Goal: Information Seeking & Learning: Find contact information

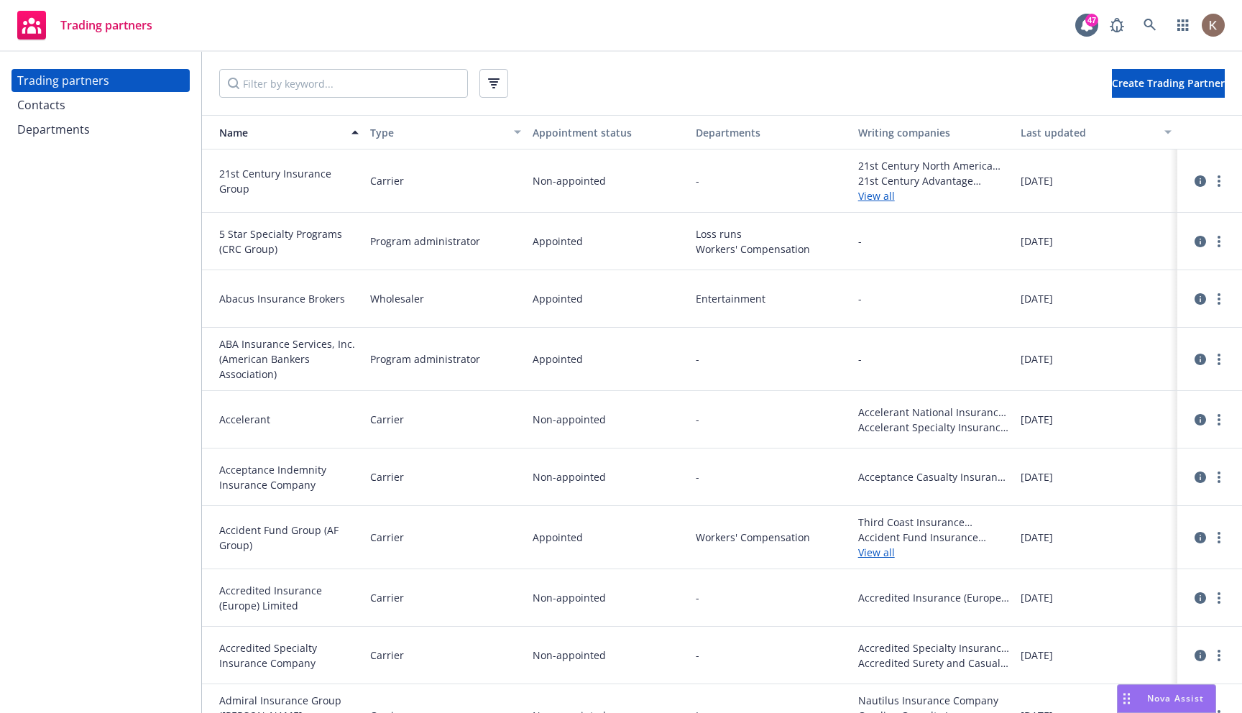
click at [1160, 700] on span "Nova Assist" at bounding box center [1175, 698] width 57 height 12
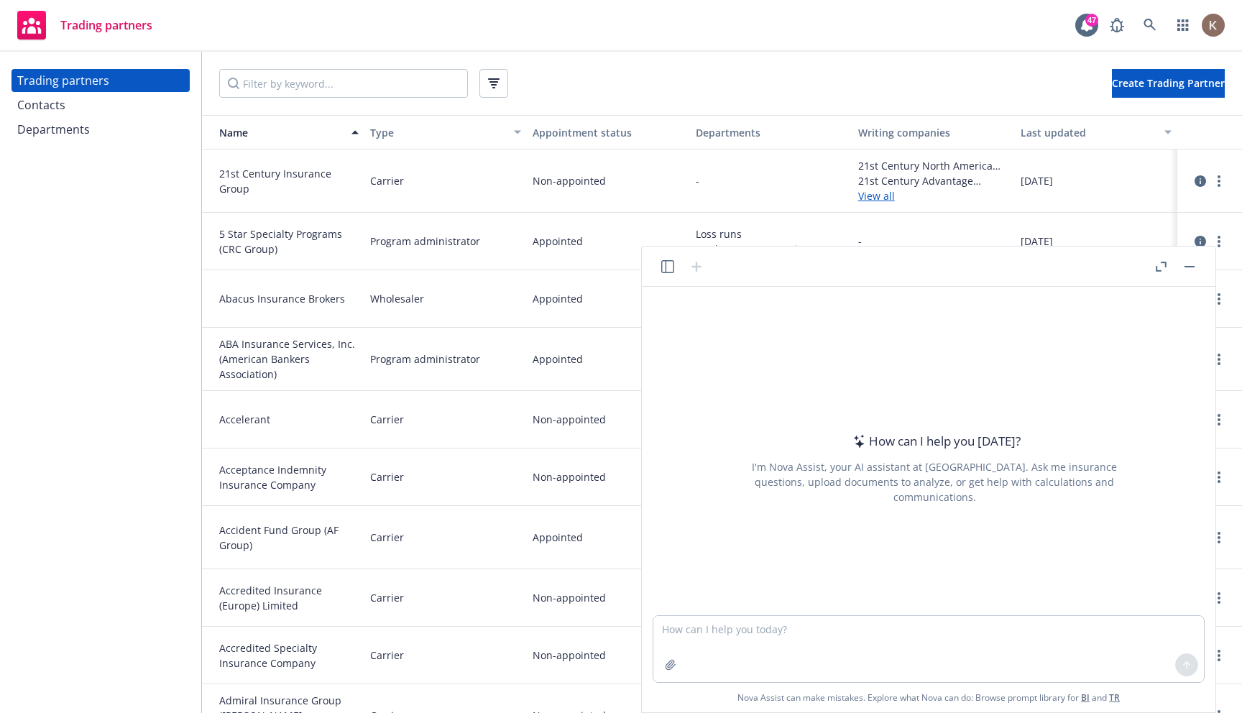
click at [654, 260] on header at bounding box center [928, 266] width 573 height 40
click at [663, 264] on icon "button" at bounding box center [667, 266] width 13 height 13
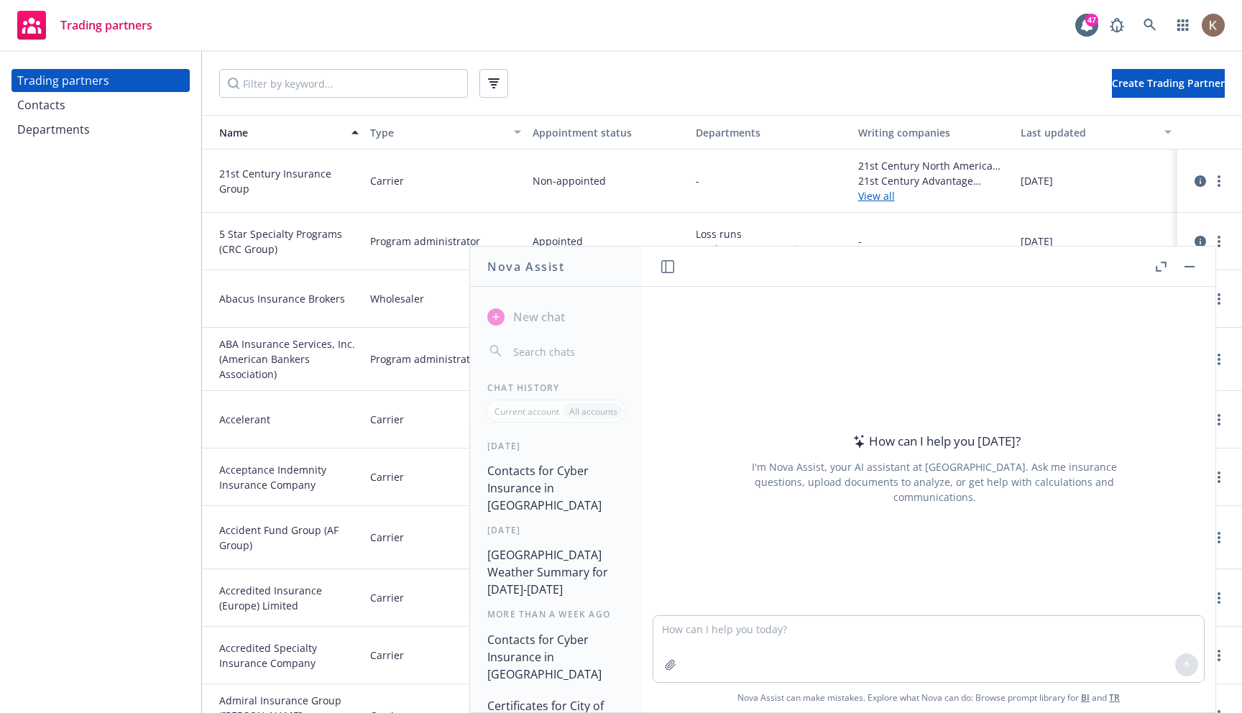
click at [548, 483] on button "Contacts for Cyber Insurance in [GEOGRAPHIC_DATA]" at bounding box center [555, 488] width 149 height 60
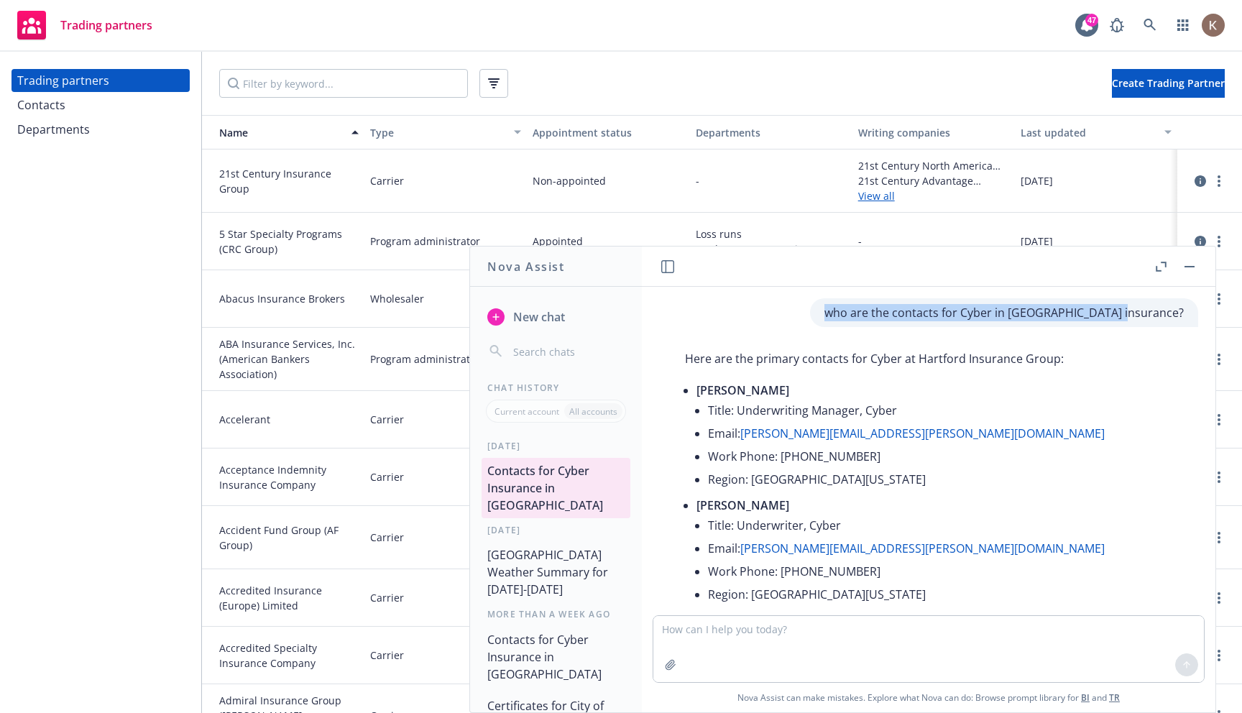
drag, startPoint x: 896, startPoint y: 312, endPoint x: 1169, endPoint y: 333, distance: 273.9
click at [1169, 333] on div "who are the contacts for Cyber in [GEOGRAPHIC_DATA] insurance? Here are the pri…" at bounding box center [928, 451] width 562 height 328
copy p "who are the contacts for Cyber in [GEOGRAPHIC_DATA] insurance?"
